Goal: Task Accomplishment & Management: Use online tool/utility

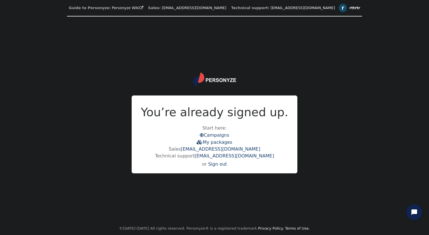
click at [339, 11] on div "r" at bounding box center [343, 8] width 9 height 9
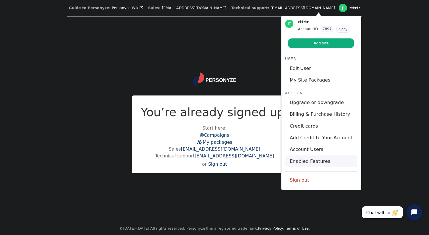
click at [304, 162] on link "Enabled Features" at bounding box center [321, 161] width 72 height 12
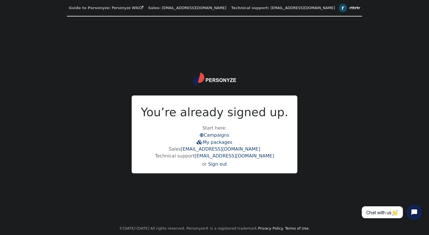
click at [339, 10] on span "r rttrtr" at bounding box center [350, 8] width 22 height 9
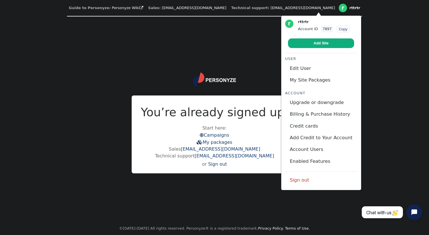
click at [314, 43] on link "Add Site" at bounding box center [321, 43] width 66 height 10
